Goal: Use online tool/utility: Utilize a website feature to perform a specific function

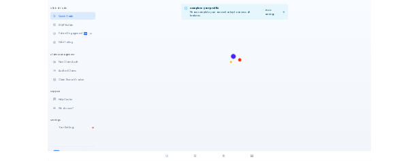
scroll to position [105, 0]
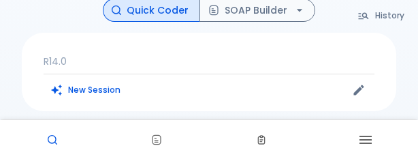
click at [131, 58] on p "R14.0" at bounding box center [209, 61] width 331 height 14
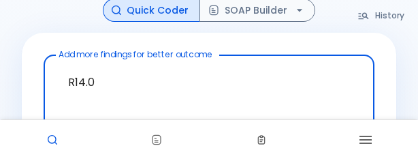
click at [117, 79] on textarea "R14.0" at bounding box center [209, 90] width 312 height 59
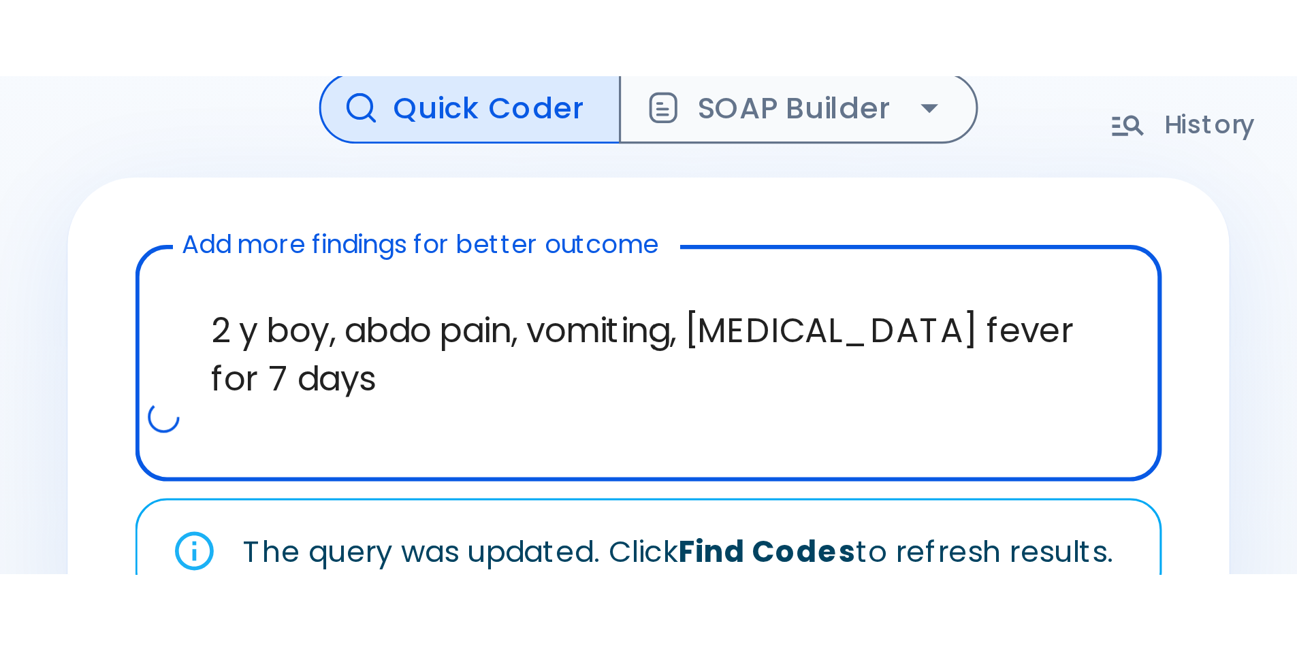
scroll to position [33, 0]
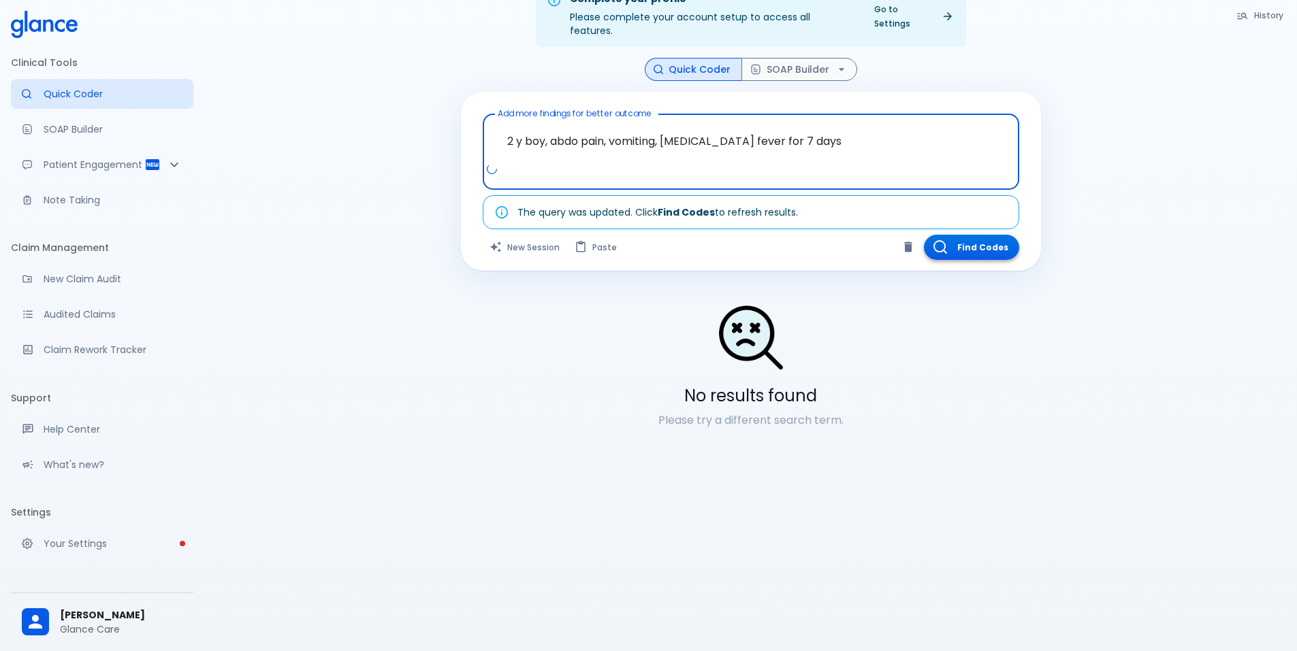
type textarea "2 y boy, abdo pain, vomiting, [MEDICAL_DATA] fever for 7 days"
click at [977, 238] on button "Find Codes" at bounding box center [971, 247] width 95 height 25
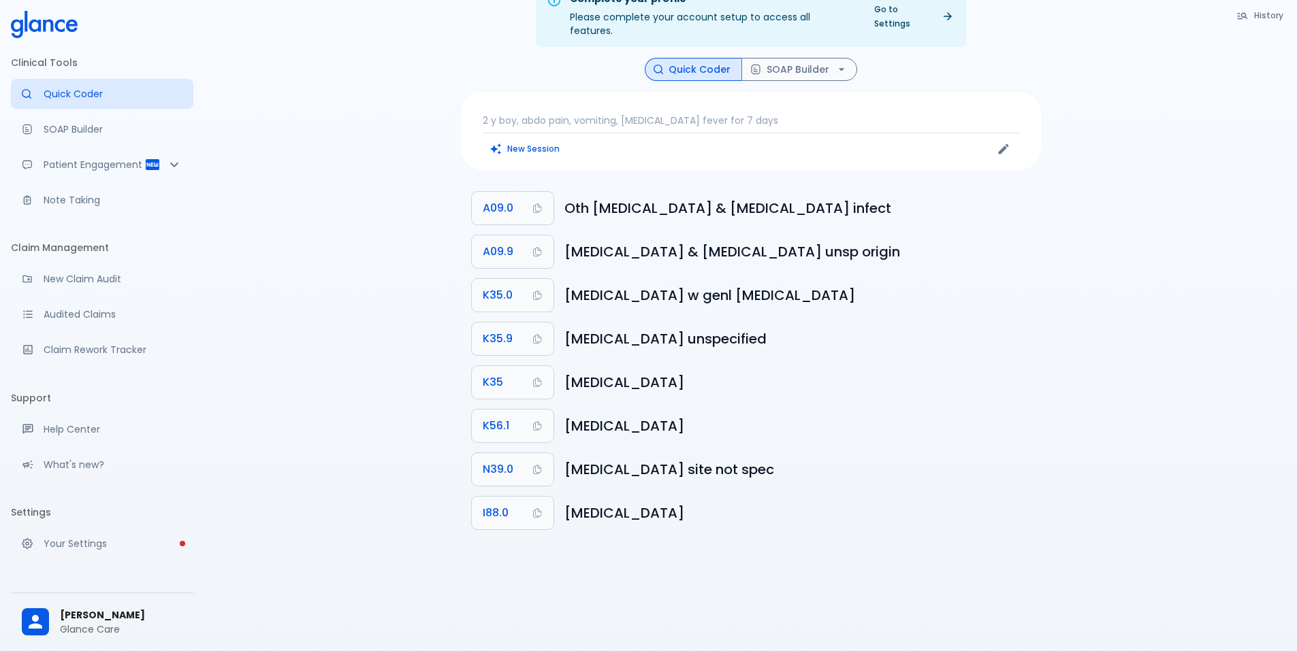
click at [502, 114] on p "2 y boy, abdo pain, vomiting, [MEDICAL_DATA] fever for 7 days" at bounding box center [751, 121] width 536 height 14
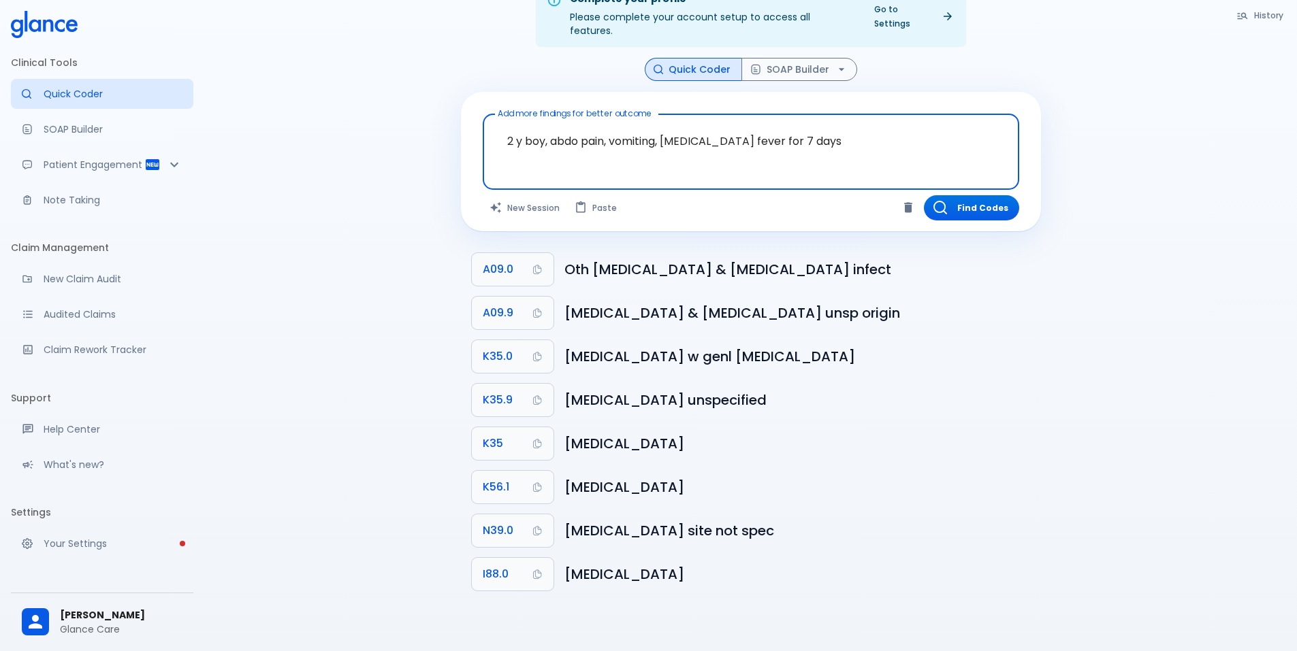
click at [502, 120] on textarea "2 y boy, abdo pain, vomiting, [MEDICAL_DATA] fever for 7 days" at bounding box center [750, 141] width 517 height 43
click at [550, 129] on textarea "2 y boy, abdo pain, vomiting, [MEDICAL_DATA] fever for 7 days" at bounding box center [750, 141] width 517 height 43
drag, startPoint x: 547, startPoint y: 129, endPoint x: 490, endPoint y: 129, distance: 56.5
click at [490, 129] on div "2 y boy, abdo pain, vomiting, diarrhea fever for 7 days x Add more findings for…" at bounding box center [751, 152] width 536 height 76
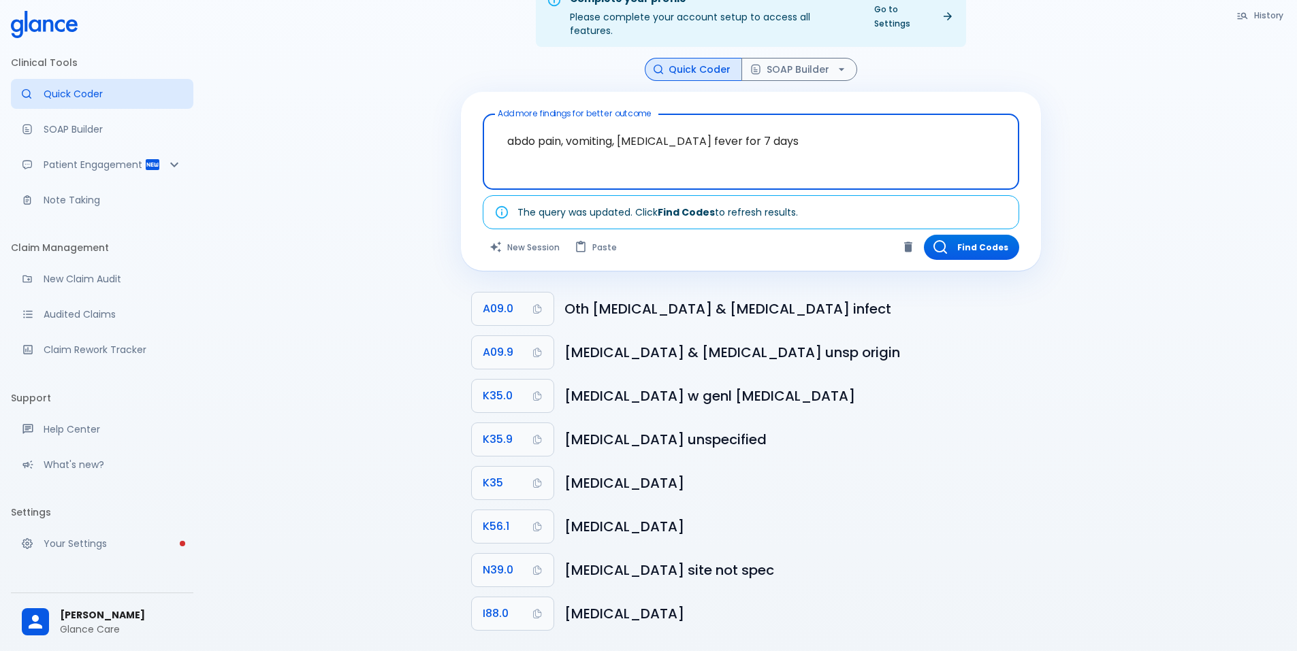
click at [785, 129] on textarea "abdo pain, vomiting, [MEDICAL_DATA] fever for 7 days" at bounding box center [750, 141] width 517 height 43
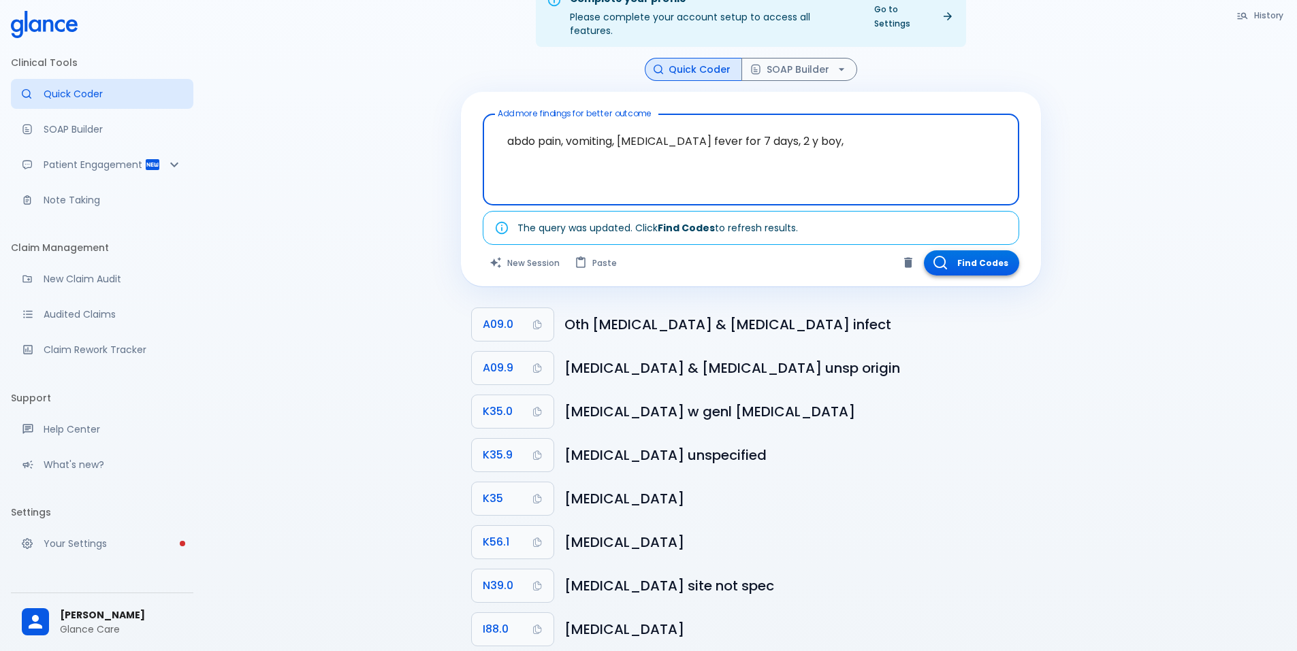
type textarea "abdo pain, vomiting, diarrhea fever for 7 days, 2 y boy,"
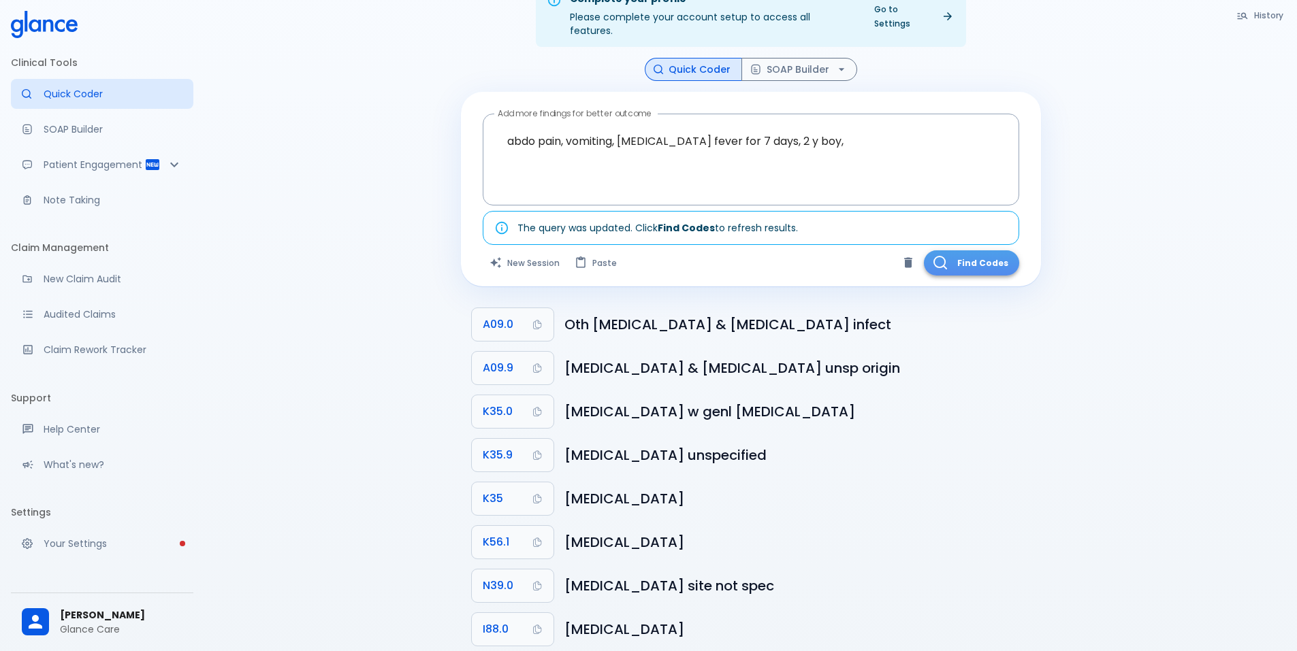
click at [961, 250] on button "Find Codes" at bounding box center [971, 262] width 95 height 25
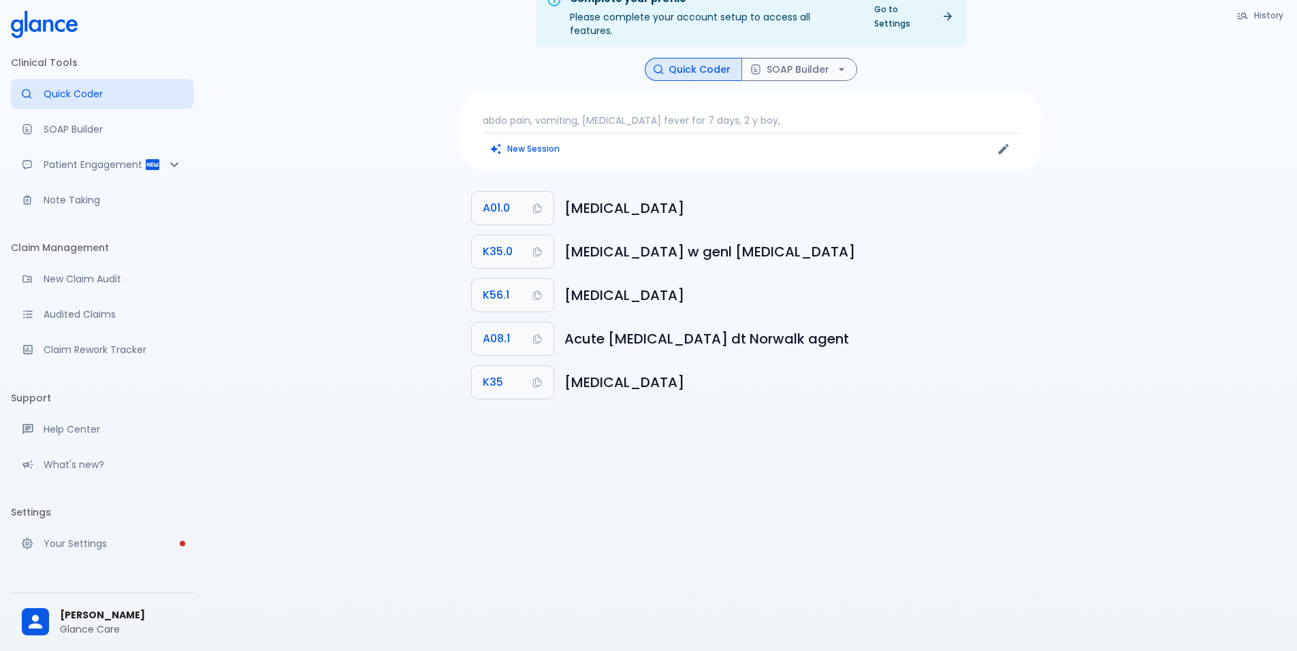
click at [741, 114] on p "abdo pain, vomiting, diarrhea fever for 7 days, 2 y boy," at bounding box center [751, 121] width 536 height 14
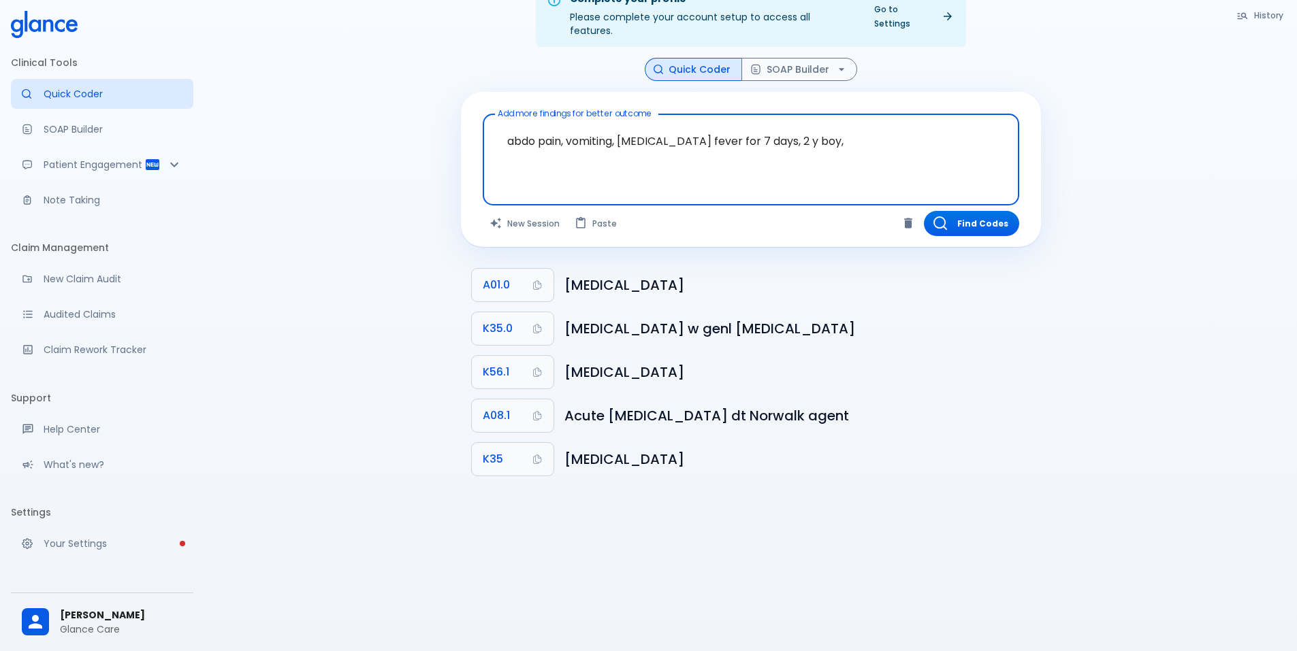
drag, startPoint x: 811, startPoint y: 125, endPoint x: 841, endPoint y: 144, distance: 35.7
click at [765, 129] on textarea "abdo pain, vomiting, diarrhea fever for 7 days, 2 y boy," at bounding box center [750, 149] width 517 height 59
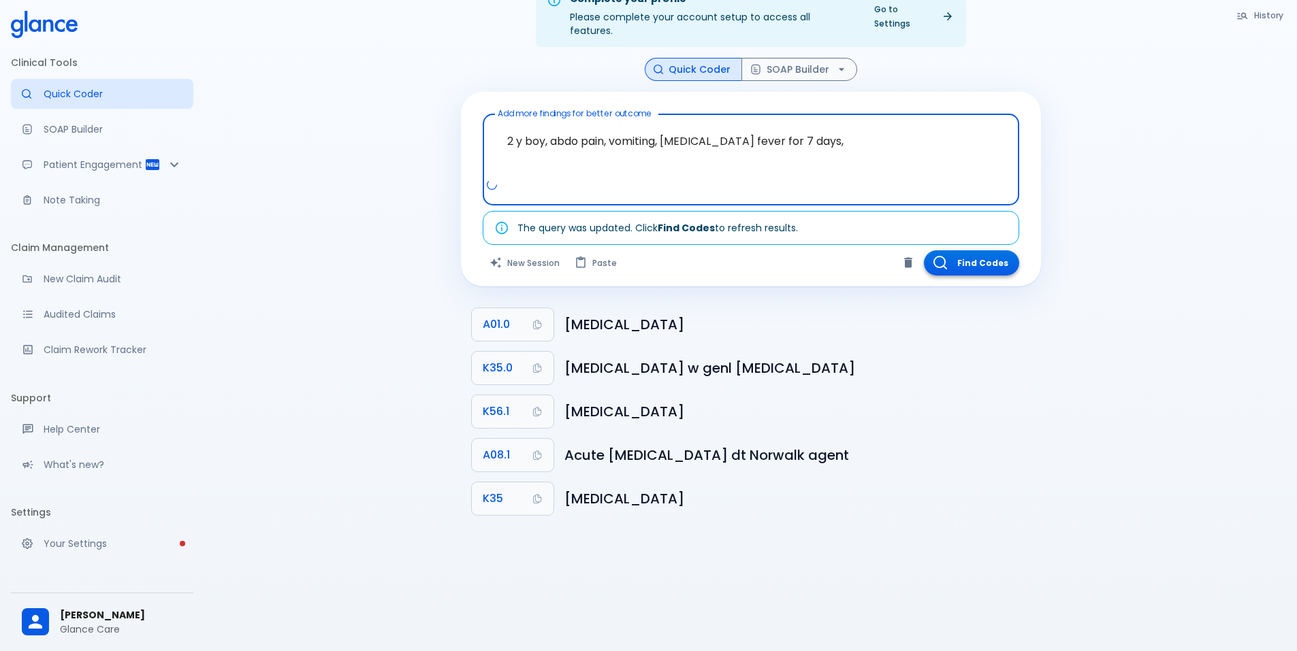
type textarea "2 y boy, abdo pain, vomiting, diarrhea fever for 7 days,"
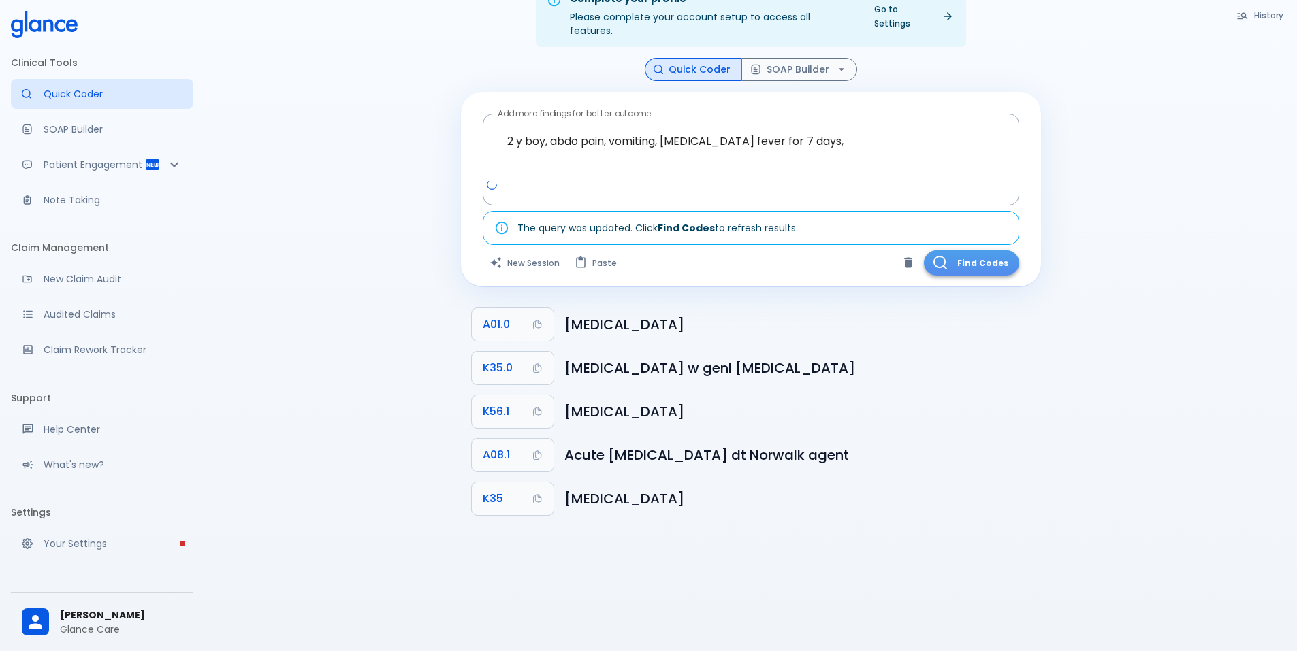
click at [973, 250] on button "Find Codes" at bounding box center [971, 262] width 95 height 25
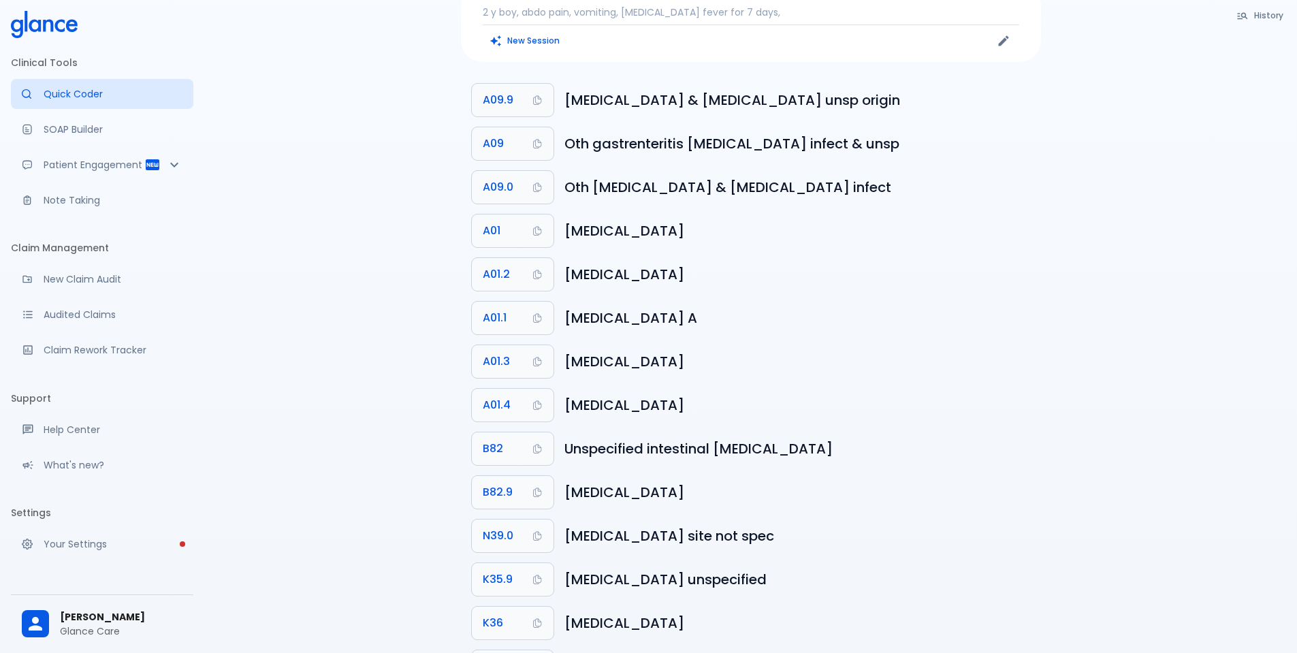
scroll to position [0, 0]
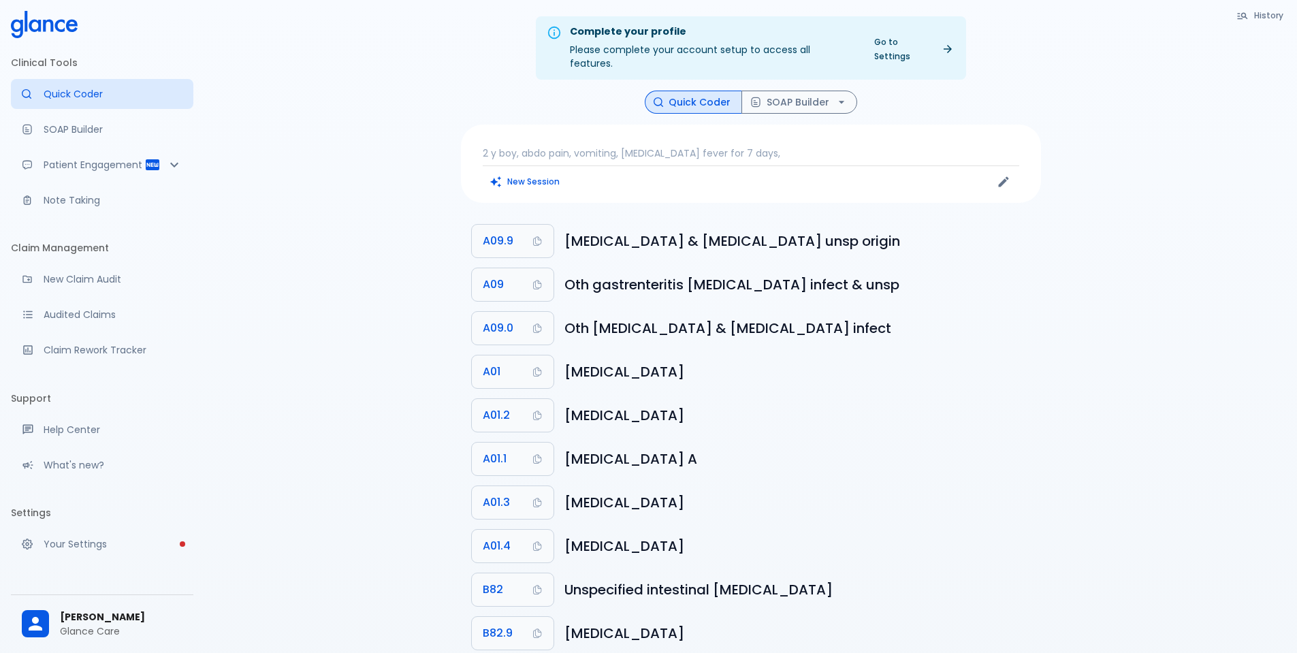
click at [511, 146] on p "2 y boy, abdo pain, vomiting, diarrhea fever for 7 days," at bounding box center [751, 153] width 536 height 14
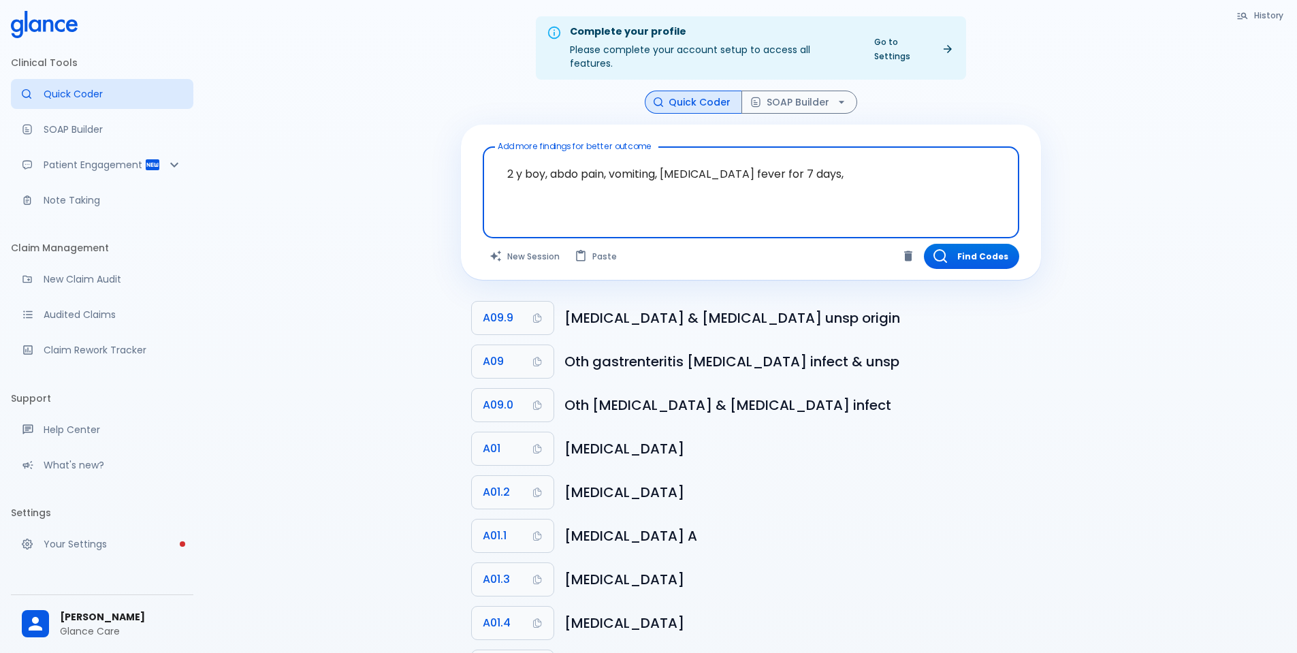
drag, startPoint x: 547, startPoint y: 159, endPoint x: 485, endPoint y: 160, distance: 62.6
click at [485, 160] on div "2 y boy, abdo pain, vomiting, diarrhea fever for 7 days, x Add more findings fo…" at bounding box center [751, 192] width 536 height 92
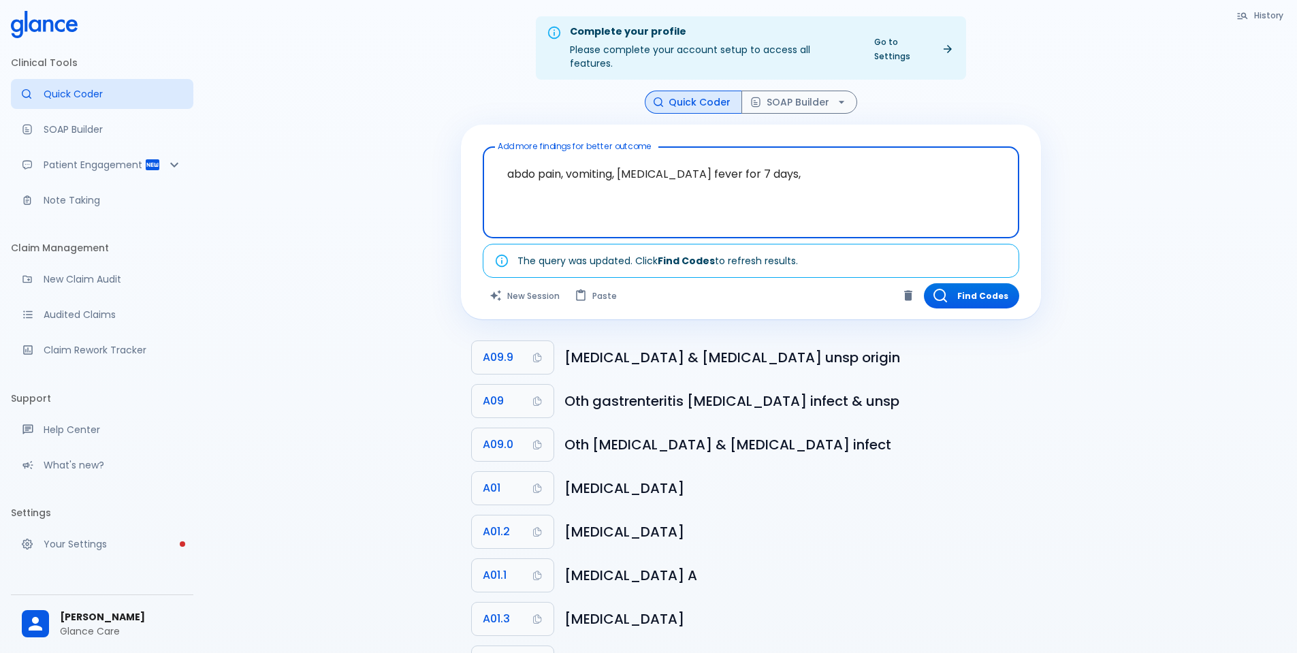
click at [775, 152] on textarea "abdo pain, vomiting, [MEDICAL_DATA] fever for 7 days," at bounding box center [750, 181] width 517 height 59
type textarea "abdo pain, vomiting, [MEDICAL_DATA] fever for 7 days, 2 y boy"
click at [990, 283] on button "Find Codes" at bounding box center [971, 295] width 95 height 25
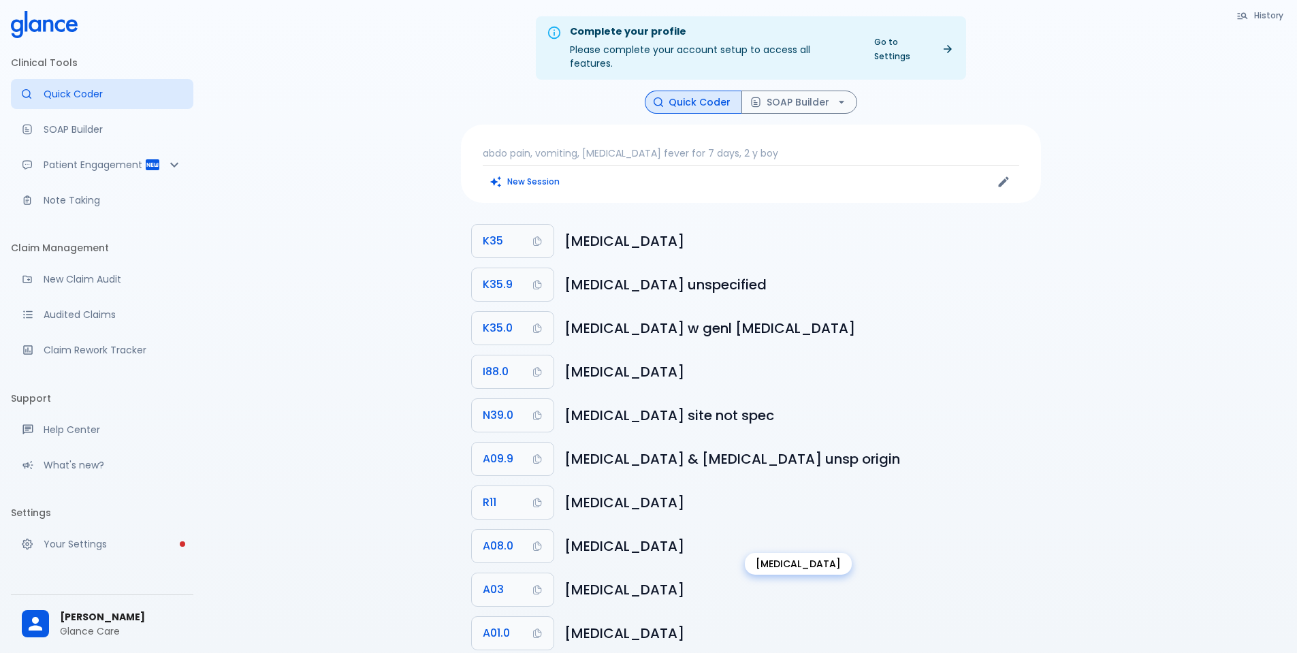
drag, startPoint x: 420, startPoint y: 104, endPoint x: 864, endPoint y: 523, distance: 610.5
click at [864, 523] on div "Complete your profile Please complete your account setup to access all features…" at bounding box center [750, 387] width 1092 height 775
click at [1184, 426] on div "Complete your profile Please complete your account setup to access all features…" at bounding box center [750, 387] width 1092 height 775
click at [715, 131] on div "abdo pain, vomiting, diarrhea fever for 7 days, 2 y boy New Session" at bounding box center [751, 164] width 580 height 78
click at [743, 146] on p "abdo pain, vomiting, [MEDICAL_DATA] fever for 7 days, 2 y boy" at bounding box center [751, 153] width 536 height 14
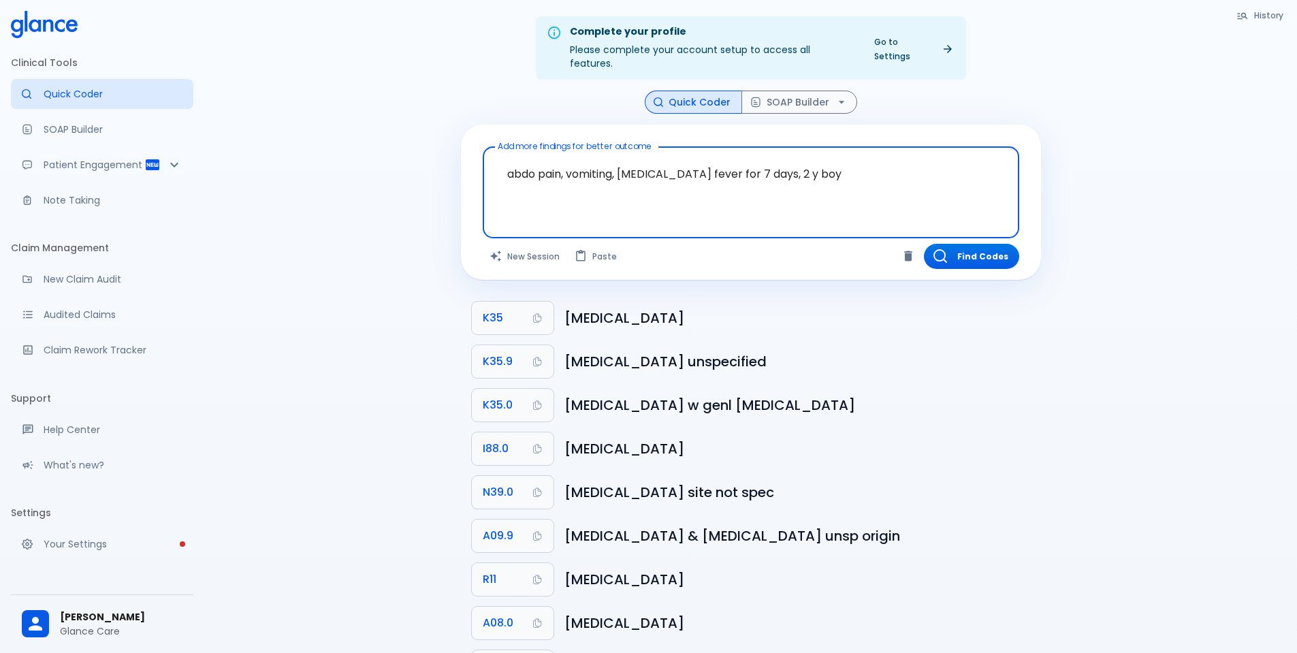
drag, startPoint x: 813, startPoint y: 159, endPoint x: 763, endPoint y: 162, distance: 50.5
click at [763, 162] on textarea "abdo pain, vomiting, [MEDICAL_DATA] fever for 7 days, 2 y boy" at bounding box center [750, 181] width 517 height 59
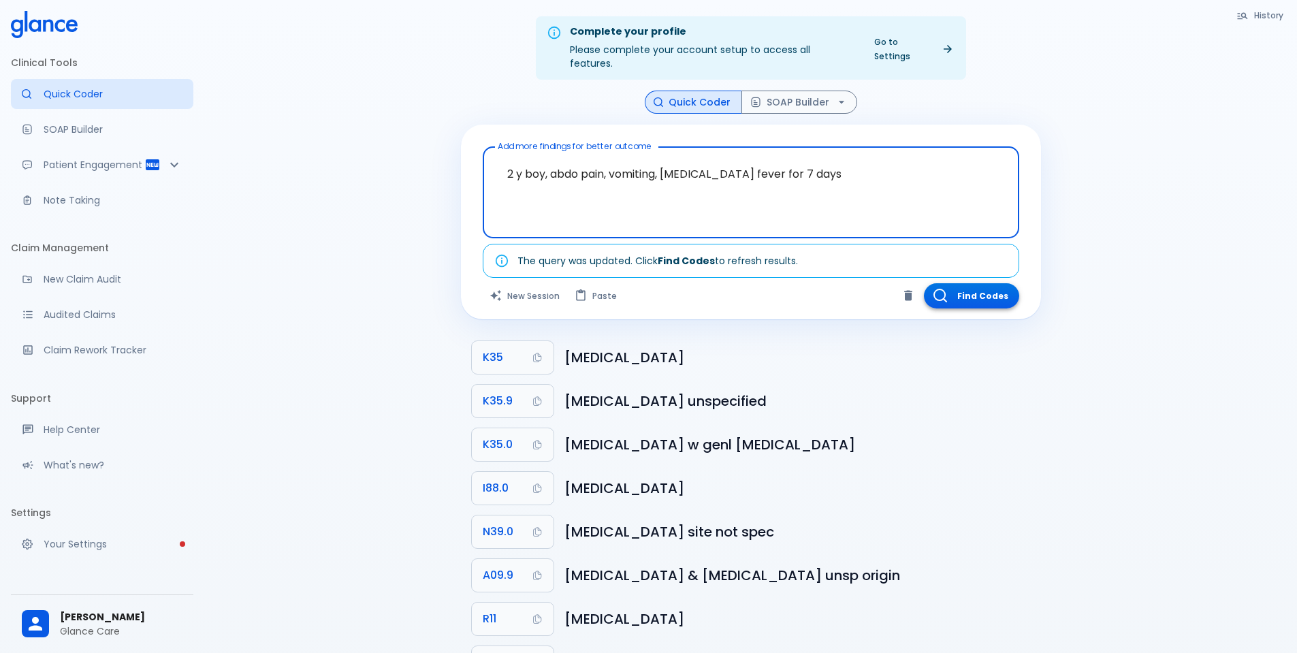
type textarea "2 y boy, abdo pain, vomiting, [MEDICAL_DATA] fever for 7 days"
click at [978, 283] on button "Find Codes" at bounding box center [971, 295] width 95 height 25
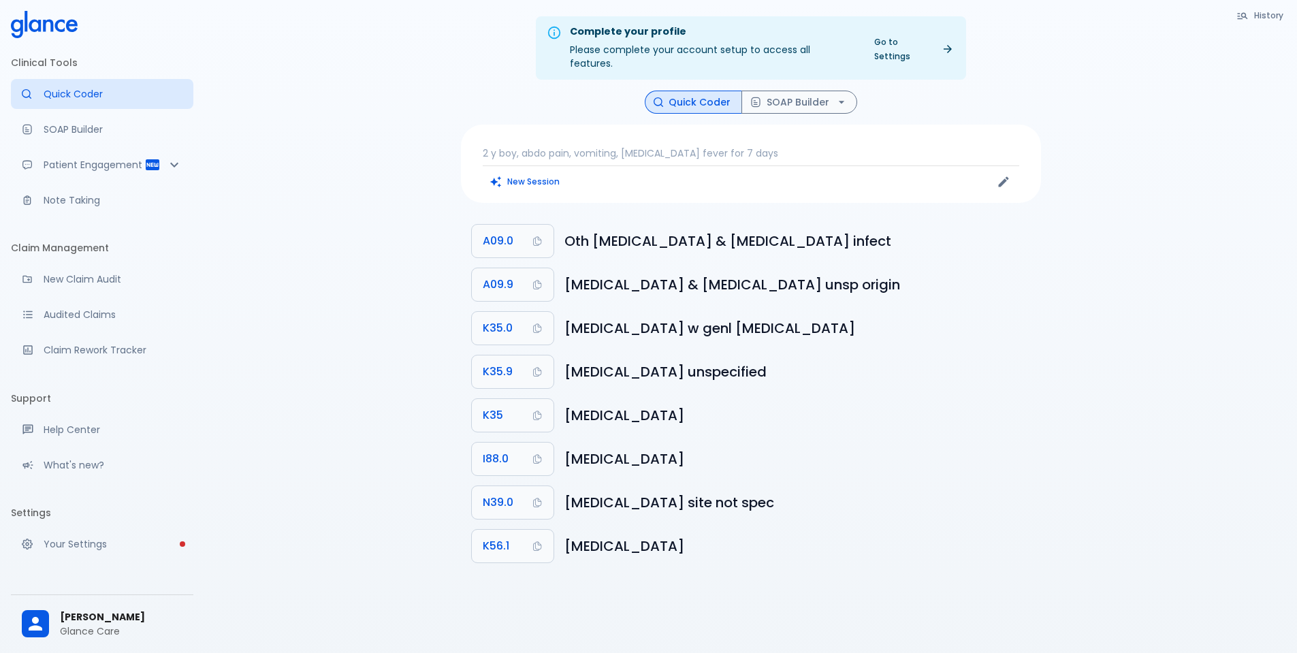
click at [519, 146] on p "2 y boy, abdo pain, vomiting, [MEDICAL_DATA] fever for 7 days" at bounding box center [751, 153] width 536 height 14
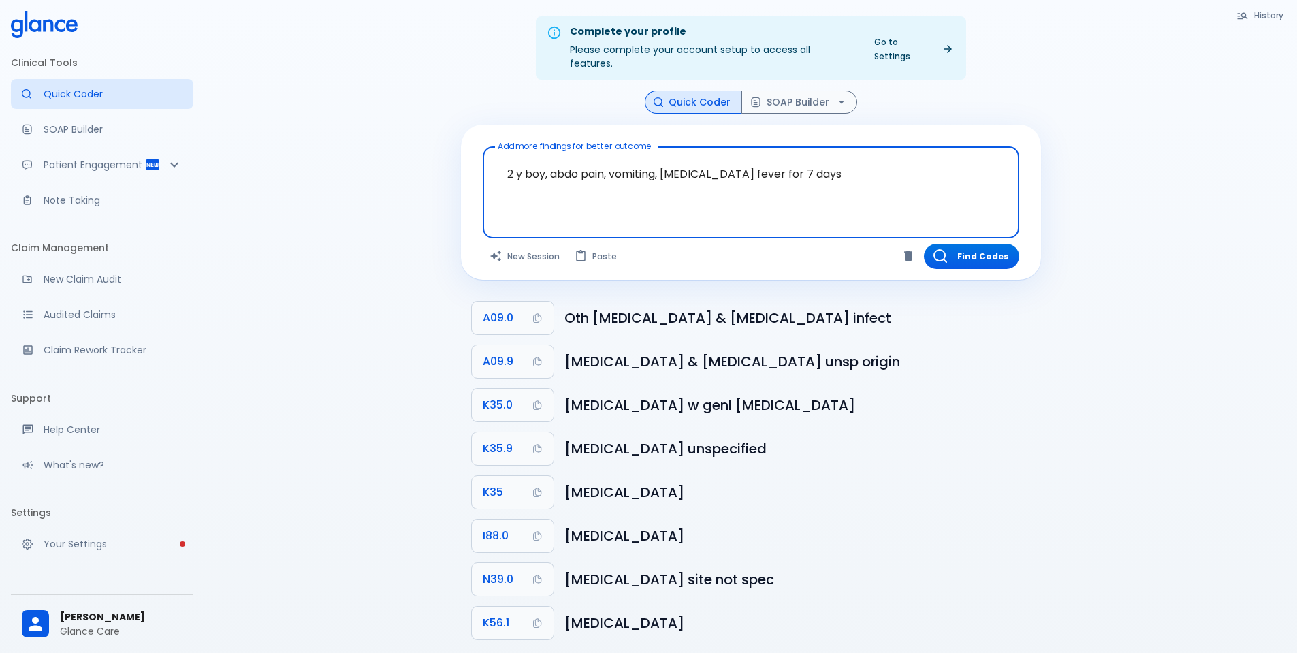
drag, startPoint x: 553, startPoint y: 159, endPoint x: 489, endPoint y: 159, distance: 63.3
click at [489, 159] on div "2 y boy, abdo pain, vomiting, diarrhea fever for 7 days x Add more findings for…" at bounding box center [751, 192] width 536 height 92
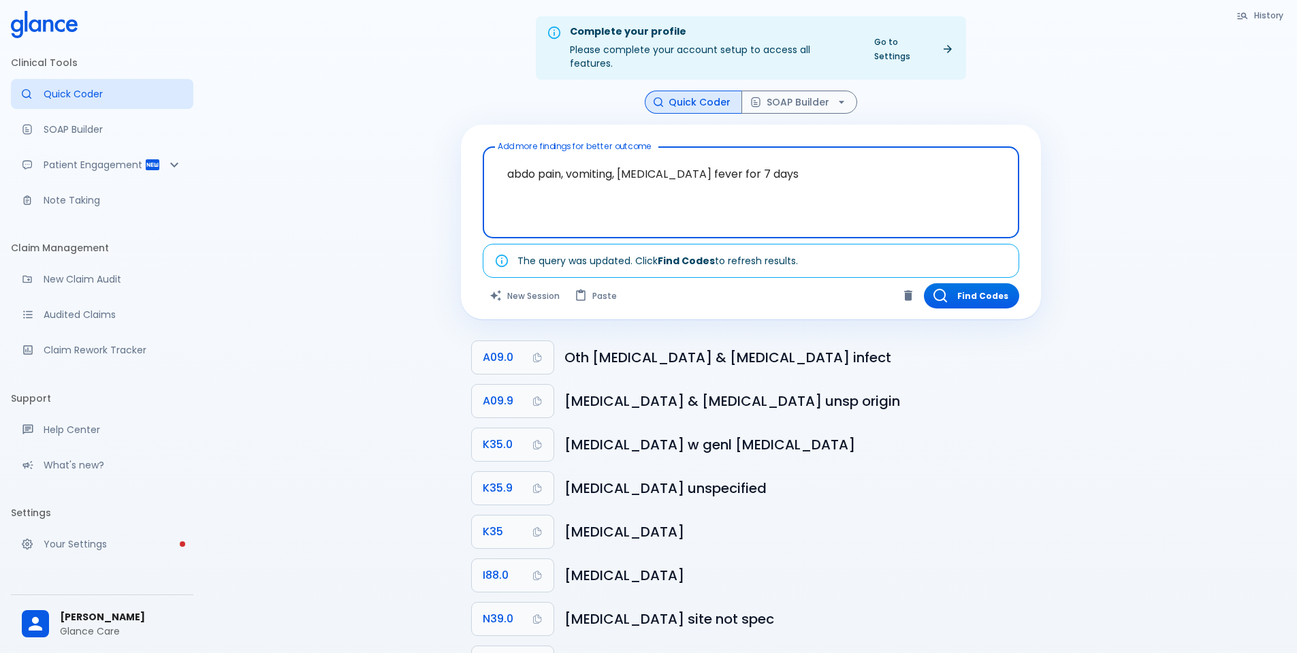
click at [800, 158] on textarea "abdo pain, vomiting, [MEDICAL_DATA] fever for 7 days" at bounding box center [750, 181] width 517 height 59
type textarea "abdo pain, vomiting, [MEDICAL_DATA] fever for 7 days, 2 y boy"
click at [986, 283] on button "Find Codes" at bounding box center [971, 295] width 95 height 25
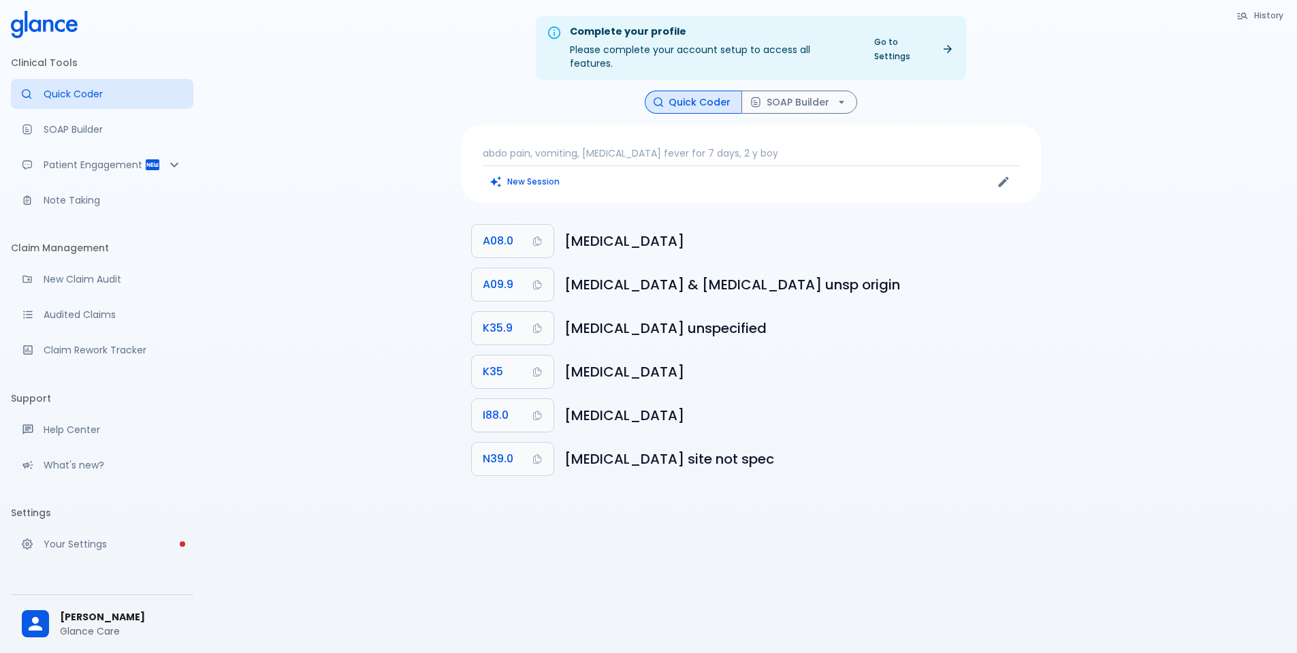
click at [774, 146] on p "abdo pain, vomiting, [MEDICAL_DATA] fever for 7 days, 2 y boy" at bounding box center [751, 153] width 536 height 14
click at [751, 146] on p "abdo pain, vomiting, [MEDICAL_DATA] fever for 7 days, 2 y boy" at bounding box center [751, 153] width 536 height 14
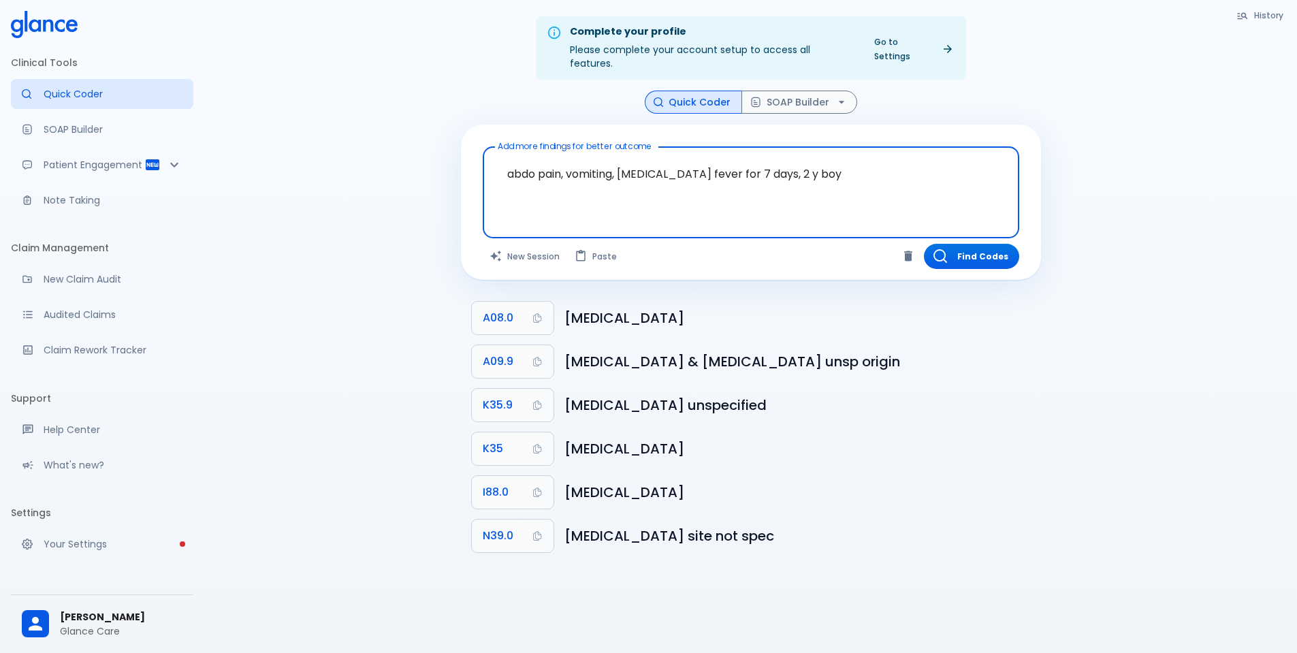
drag, startPoint x: 815, startPoint y: 156, endPoint x: 759, endPoint y: 161, distance: 56.8
click at [759, 161] on textarea "abdo pain, vomiting, [MEDICAL_DATA] fever for 7 days, 2 y boy" at bounding box center [750, 181] width 517 height 59
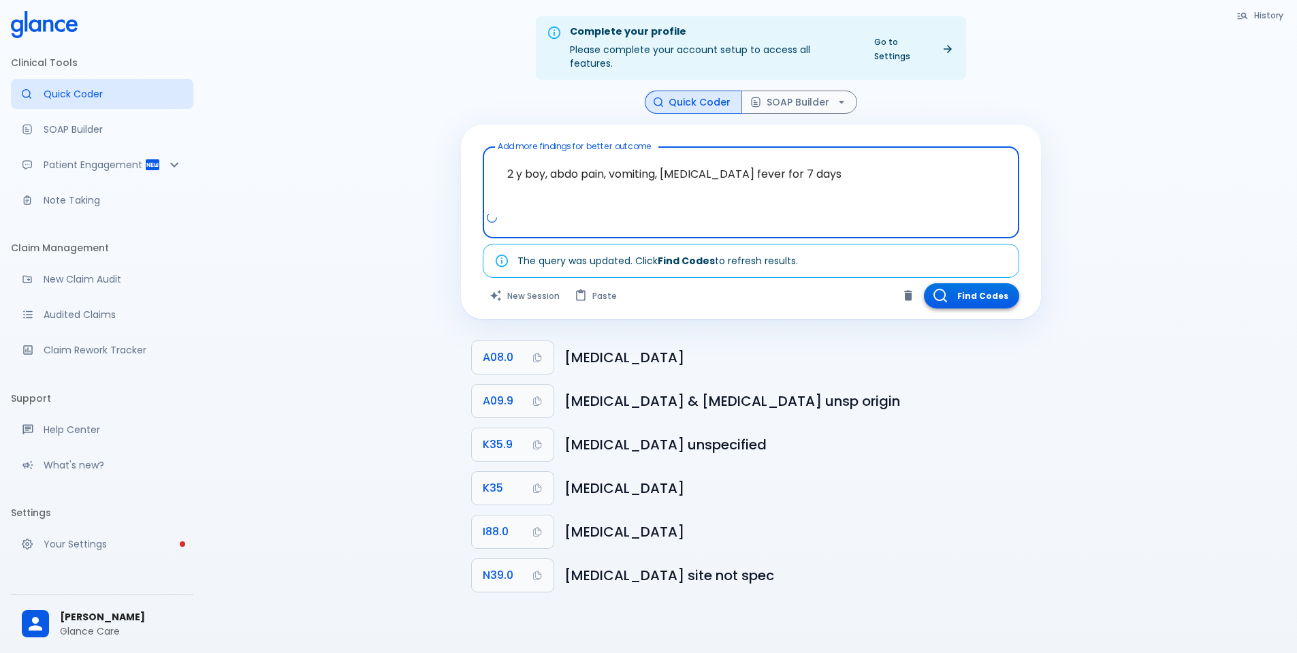
type textarea "2 y boy, abdo pain, vomiting, [MEDICAL_DATA] fever for 7 days"
click at [972, 283] on button "Find Codes" at bounding box center [971, 295] width 95 height 25
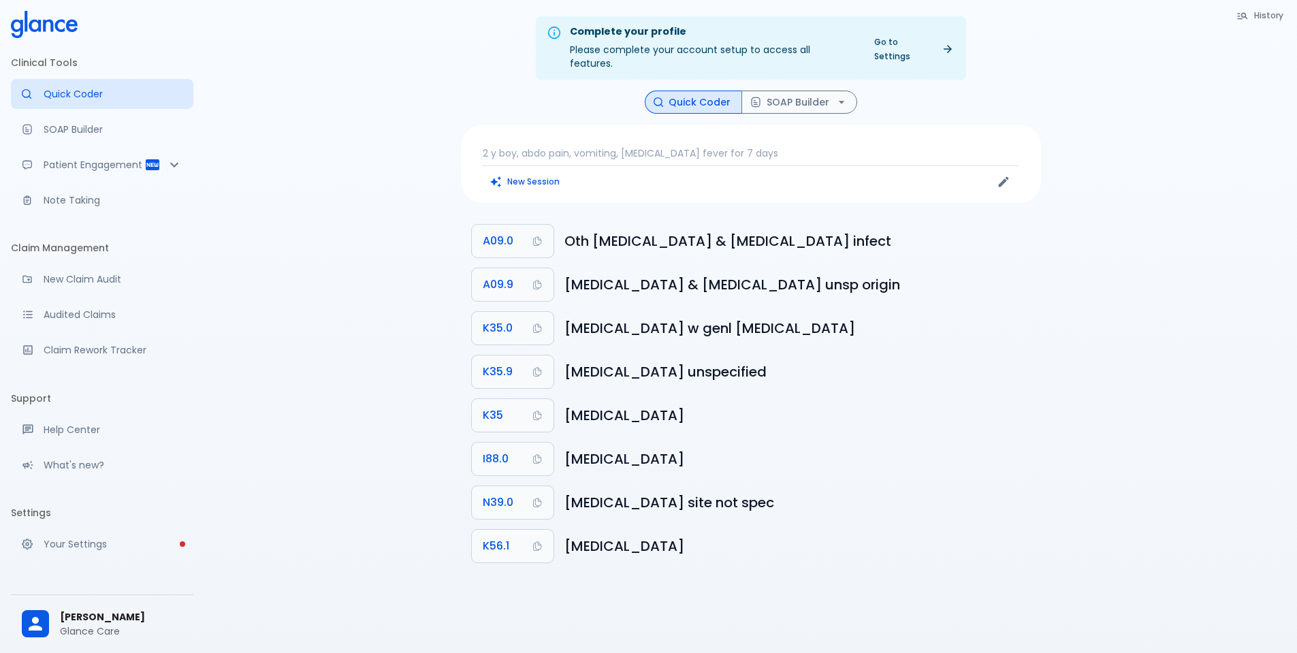
click at [779, 146] on p "2 y boy, abdo pain, vomiting, [MEDICAL_DATA] fever for 7 days" at bounding box center [751, 153] width 536 height 14
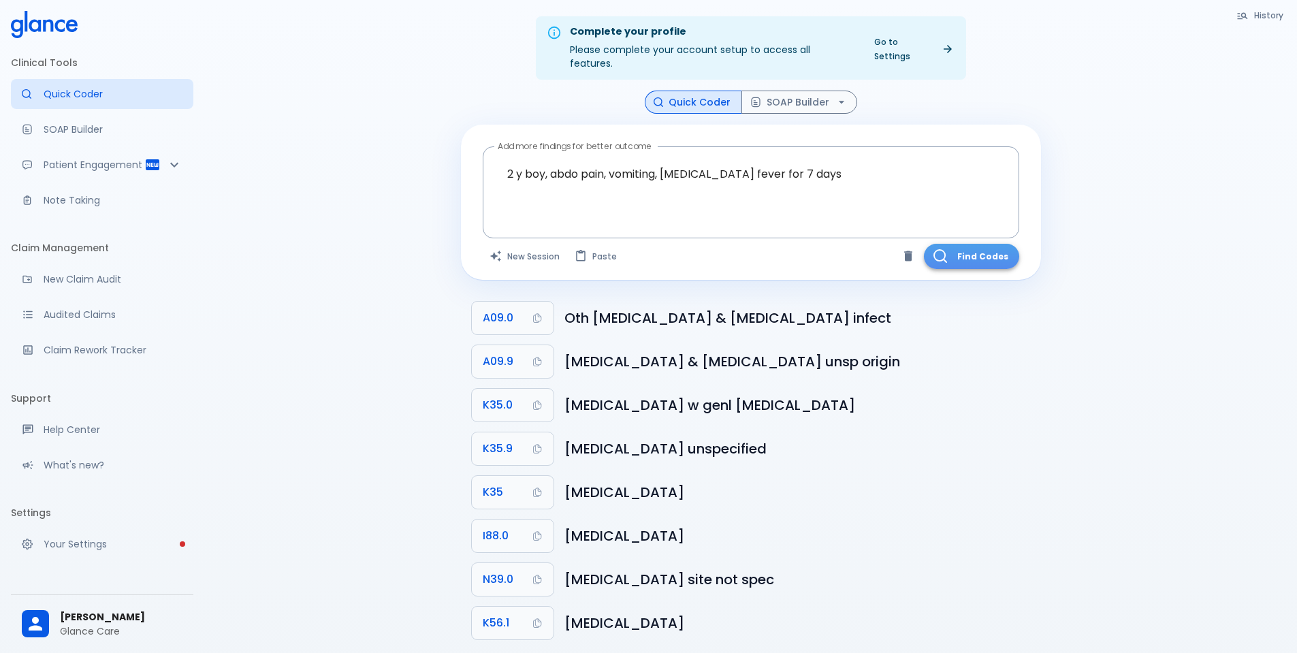
click at [969, 244] on button "Find Codes" at bounding box center [971, 256] width 95 height 25
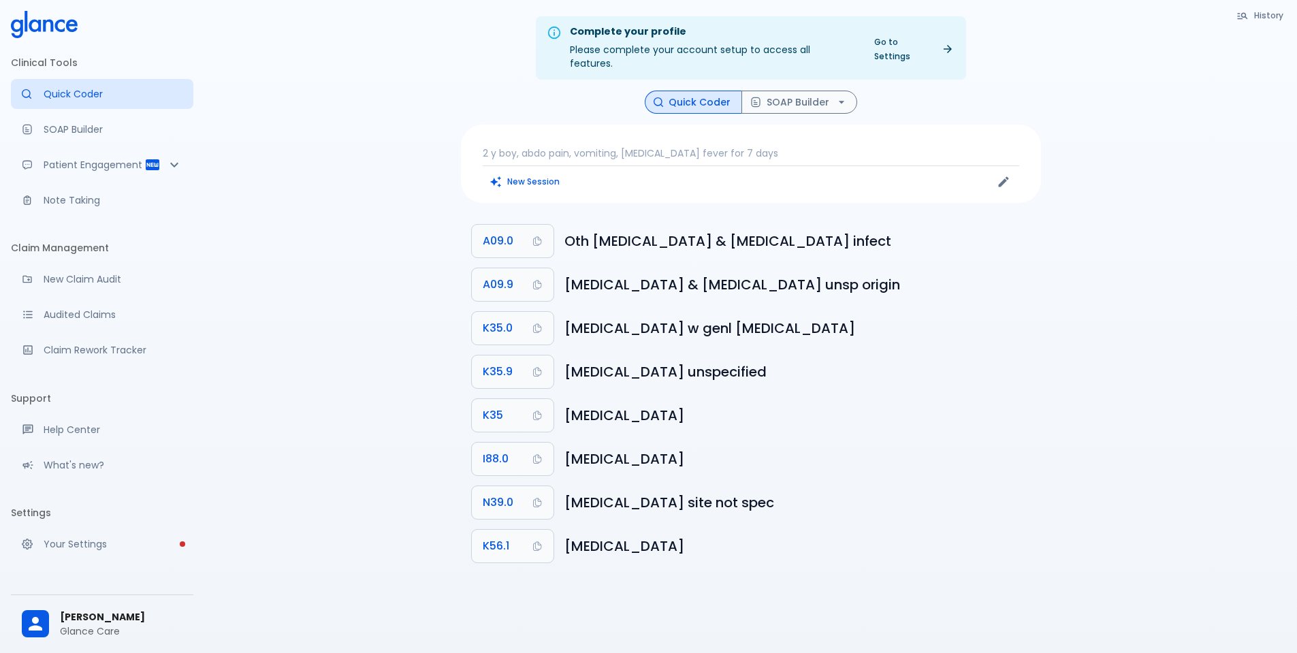
click at [773, 146] on p "2 y boy, abdo pain, vomiting, [MEDICAL_DATA] fever for 7 days" at bounding box center [751, 153] width 536 height 14
